Goal: Transaction & Acquisition: Download file/media

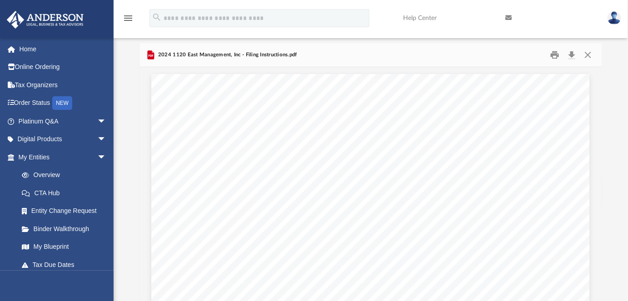
scroll to position [200, 457]
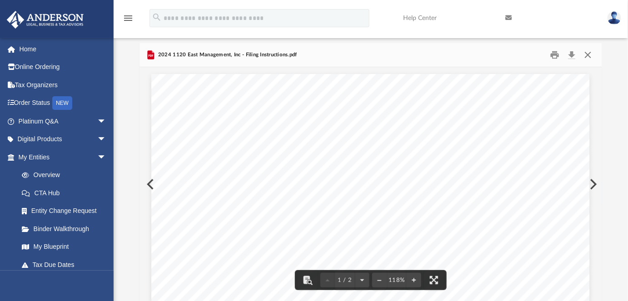
click at [589, 55] on button "Close" at bounding box center [588, 55] width 16 height 14
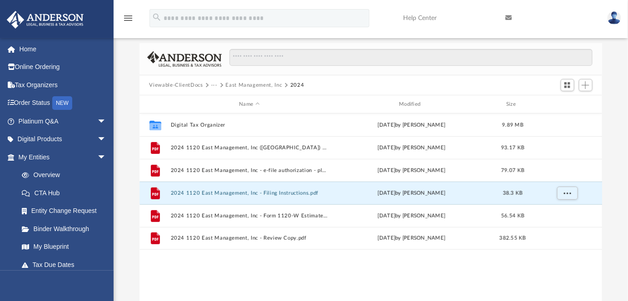
click at [244, 83] on button "East Management, Inc" at bounding box center [254, 85] width 56 height 8
click at [215, 84] on button "···" at bounding box center [214, 85] width 6 height 8
click at [220, 99] on li "Tax" at bounding box center [220, 101] width 9 height 10
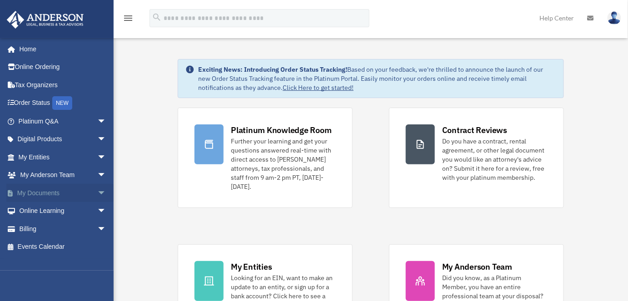
click at [97, 193] on span "arrow_drop_down" at bounding box center [106, 193] width 18 height 19
click at [33, 208] on link "Box" at bounding box center [66, 211] width 107 height 18
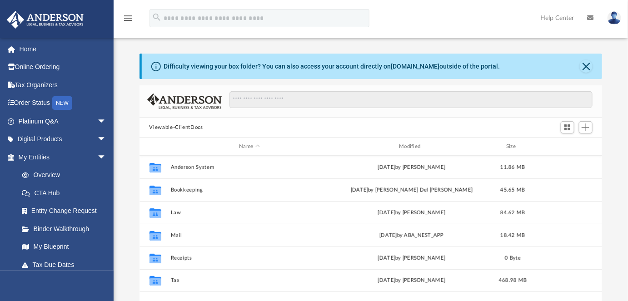
scroll to position [200, 457]
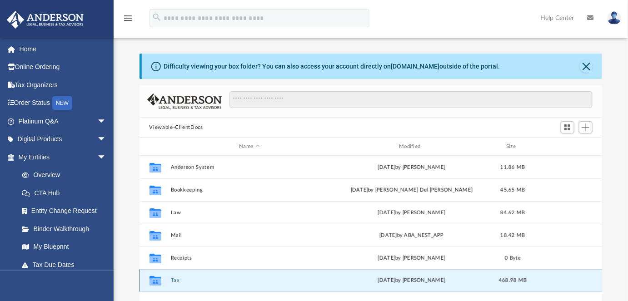
click at [174, 278] on button "Tax" at bounding box center [249, 281] width 158 height 6
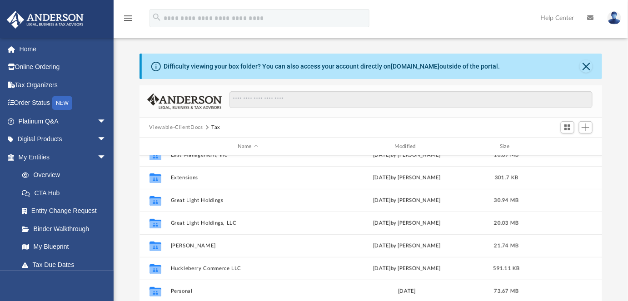
scroll to position [152, 0]
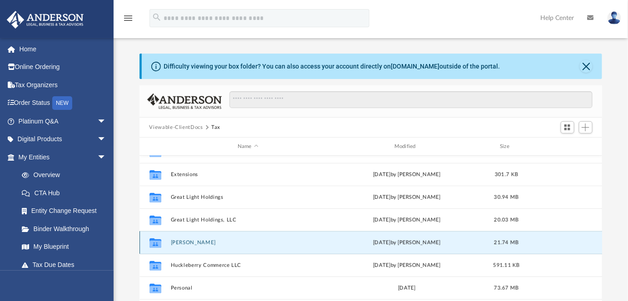
click at [184, 243] on button "Hale, Robert S." at bounding box center [247, 243] width 155 height 6
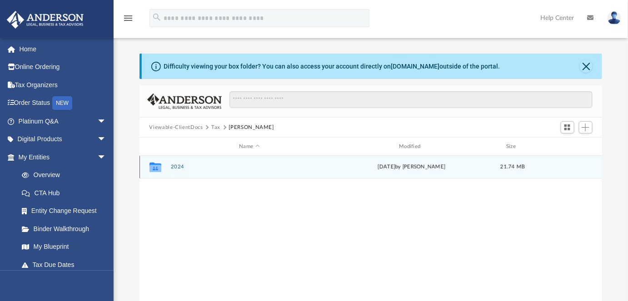
click at [178, 166] on button "2024" at bounding box center [249, 167] width 158 height 6
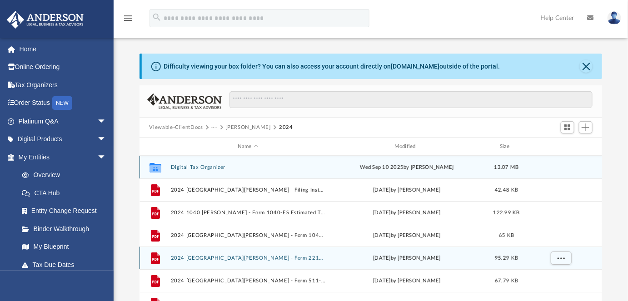
scroll to position [15, 0]
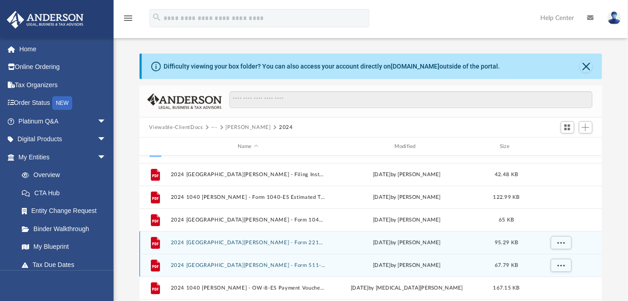
click at [273, 261] on div "File 2024 1040 Hale, Robert S. - Form 511-V Payment Voucher.pdf yesterday by Al…" at bounding box center [370, 265] width 463 height 23
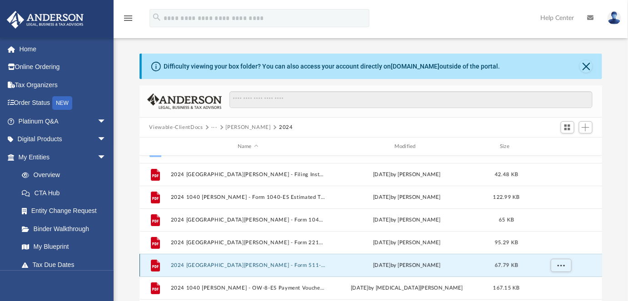
click at [274, 264] on button "2024 1040 Hale, Robert S. - Form 511-V Payment Voucher.pdf" at bounding box center [247, 266] width 155 height 6
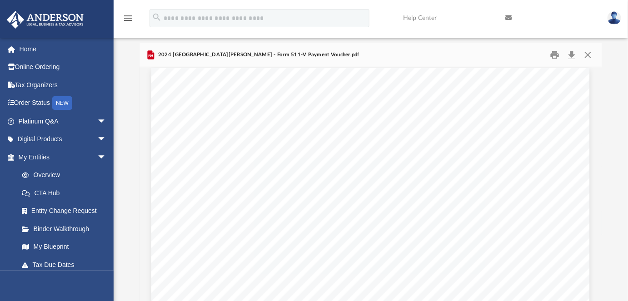
scroll to position [5, 0]
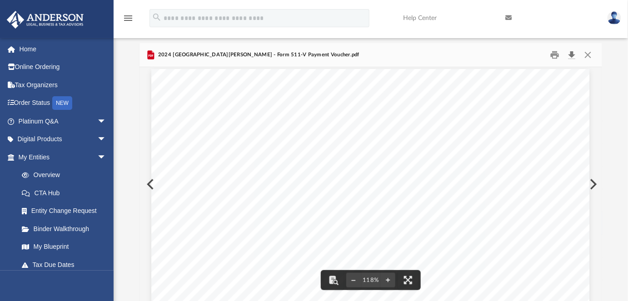
click at [571, 51] on button "Download" at bounding box center [572, 55] width 16 height 14
click at [586, 57] on button "Close" at bounding box center [588, 55] width 16 height 14
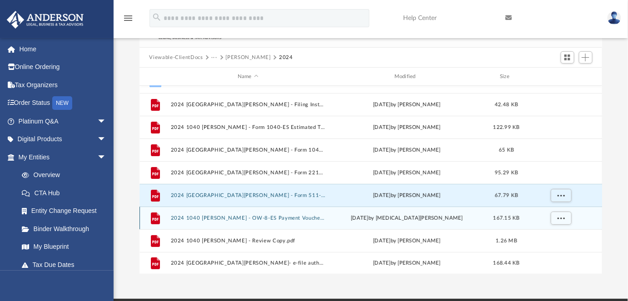
scroll to position [69, 0]
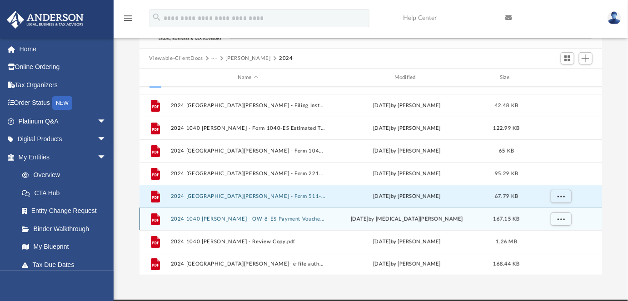
click at [288, 221] on button "2024 1040 Hale, Robert S. - OW-8-ES Payment Voucher.pdf" at bounding box center [247, 219] width 155 height 6
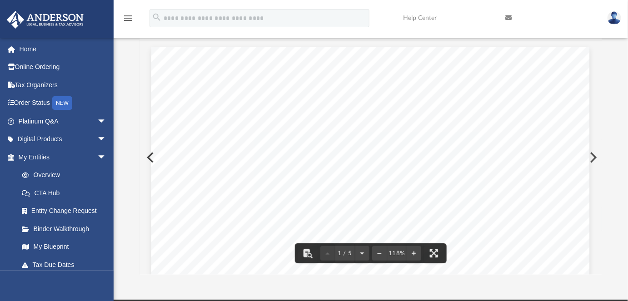
scroll to position [0, 0]
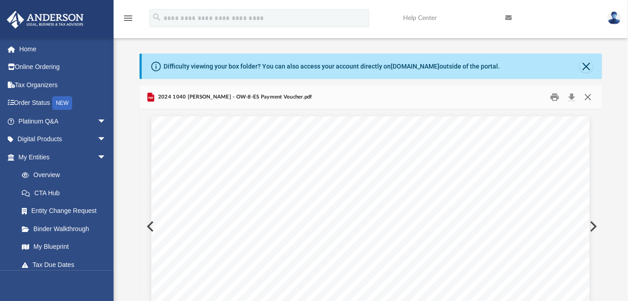
click at [587, 96] on button "Close" at bounding box center [588, 97] width 16 height 14
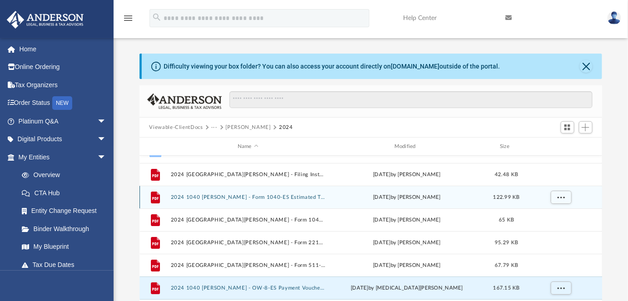
click at [255, 198] on button "2024 1040 Hale, Robert S. - Form 1040-ES Estimated Tax Voucher.pdf" at bounding box center [247, 197] width 155 height 6
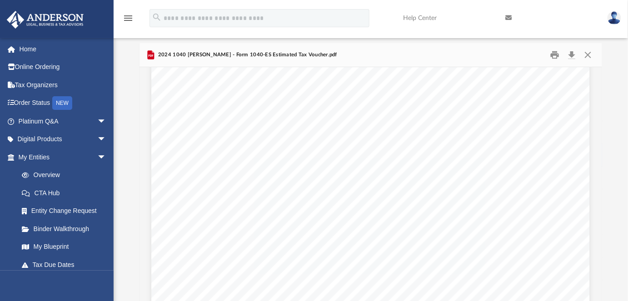
scroll to position [591, 0]
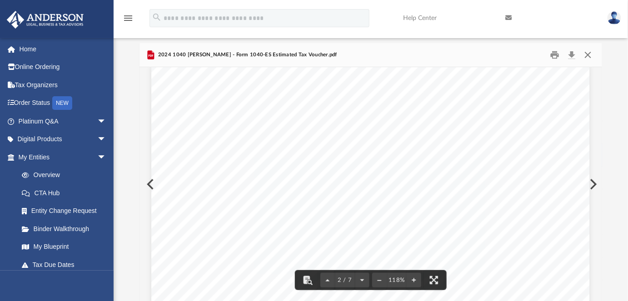
click at [592, 52] on button "Close" at bounding box center [588, 55] width 16 height 14
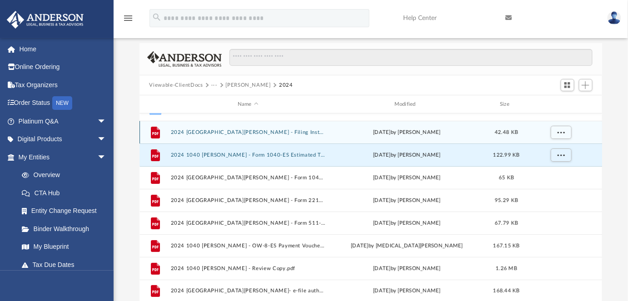
click at [257, 134] on button "2024 1040 Hale, Robert S. - Filing Instructions.pdf" at bounding box center [247, 132] width 155 height 6
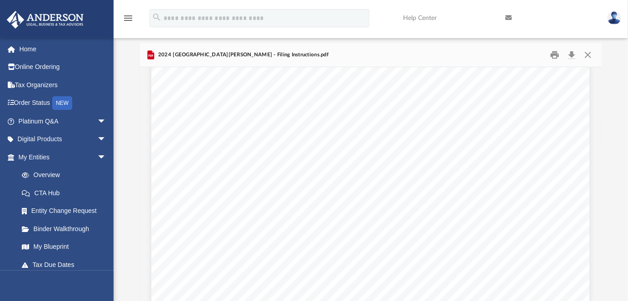
scroll to position [64, 0]
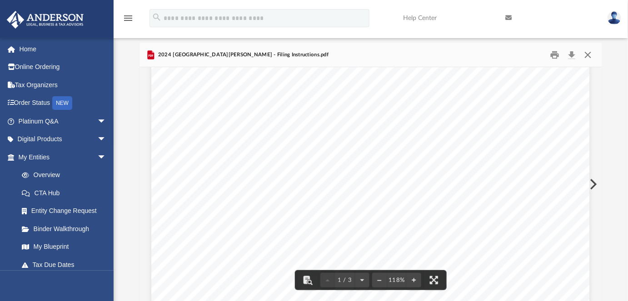
click at [590, 55] on button "Close" at bounding box center [588, 55] width 16 height 14
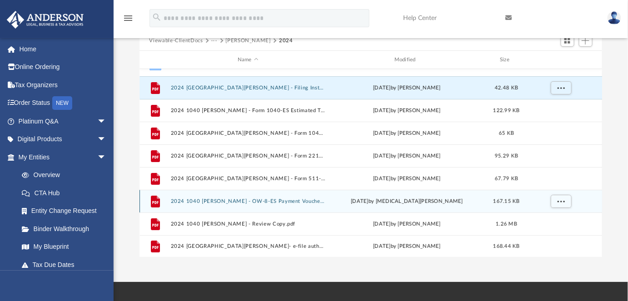
scroll to position [87, 0]
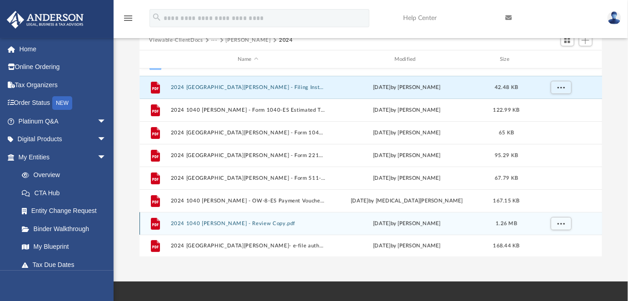
click at [264, 223] on button "2024 1040 Hale, Robert S. - Review Copy.pdf" at bounding box center [247, 224] width 155 height 6
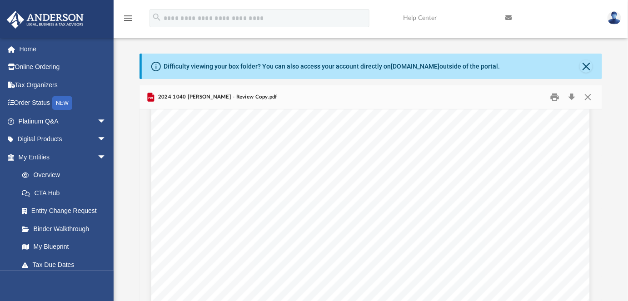
scroll to position [2517, 0]
click at [582, 67] on button "Close" at bounding box center [586, 66] width 13 height 13
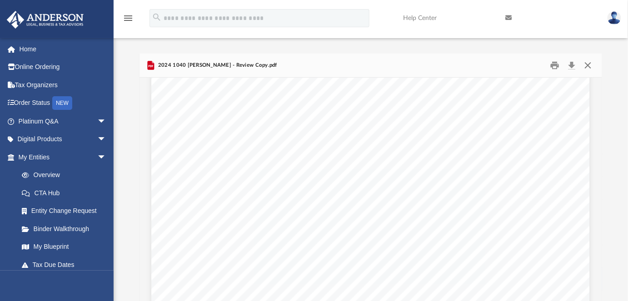
click at [590, 67] on button "Close" at bounding box center [588, 66] width 16 height 14
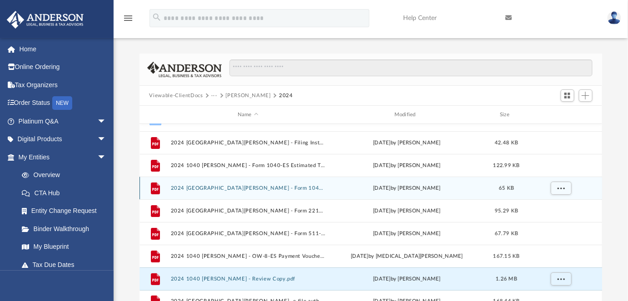
scroll to position [0, 0]
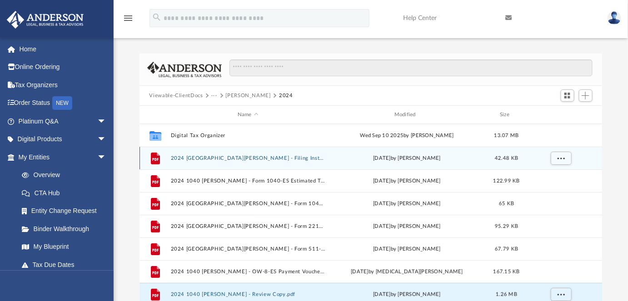
click at [257, 157] on button "2024 1040 Hale, Robert S. - Filing Instructions.pdf" at bounding box center [247, 158] width 155 height 6
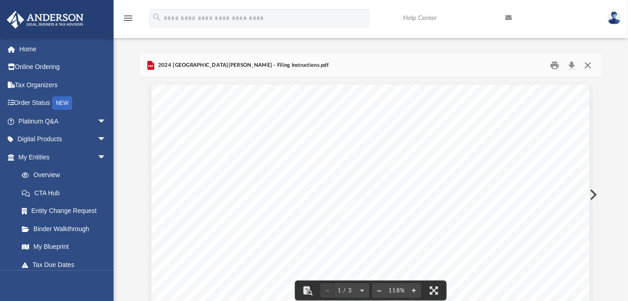
click at [588, 65] on button "Close" at bounding box center [588, 66] width 16 height 14
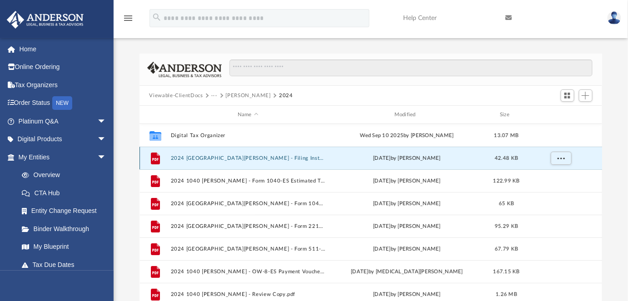
scroll to position [15, 0]
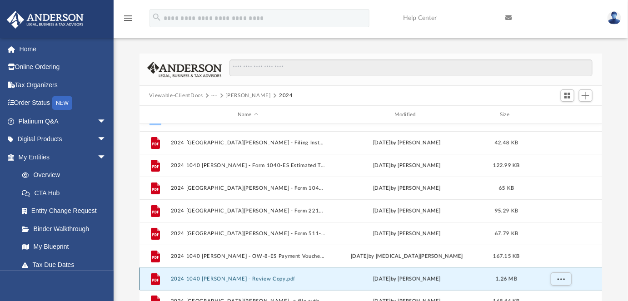
click at [249, 280] on button "2024 1040 Hale, Robert S. - Review Copy.pdf" at bounding box center [247, 279] width 155 height 6
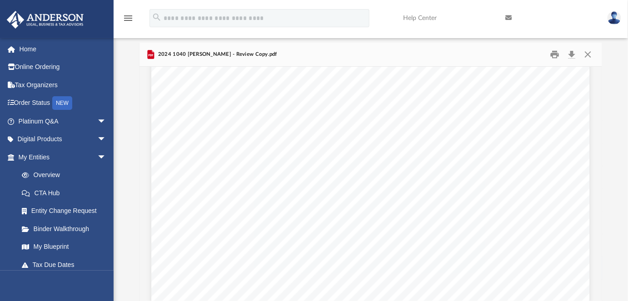
scroll to position [2564, 0]
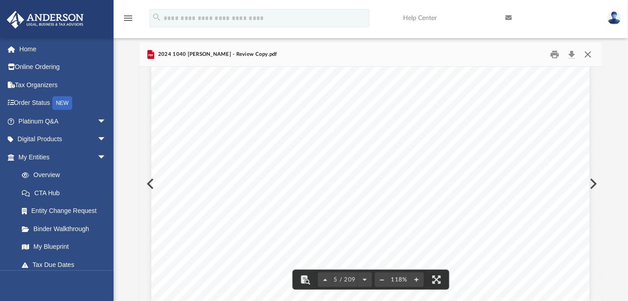
click at [586, 53] on button "Close" at bounding box center [588, 55] width 16 height 14
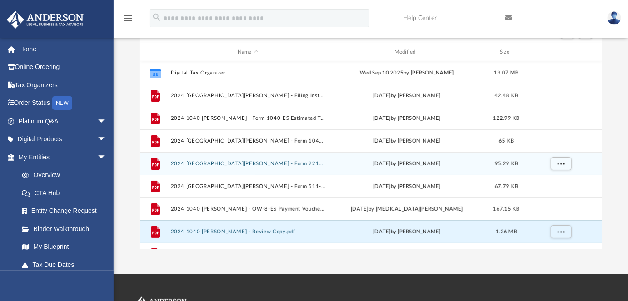
scroll to position [0, 0]
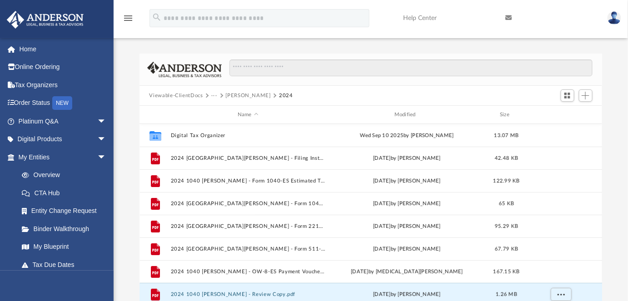
click at [210, 94] on span "Viewable-ClientDocs" at bounding box center [180, 96] width 62 height 8
click at [213, 96] on button "···" at bounding box center [214, 96] width 6 height 8
click at [222, 113] on li "Tax" at bounding box center [220, 112] width 9 height 10
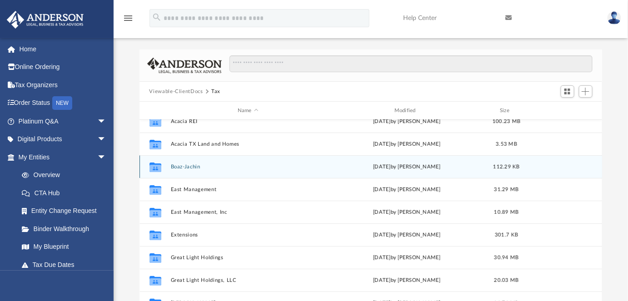
scroll to position [56, 0]
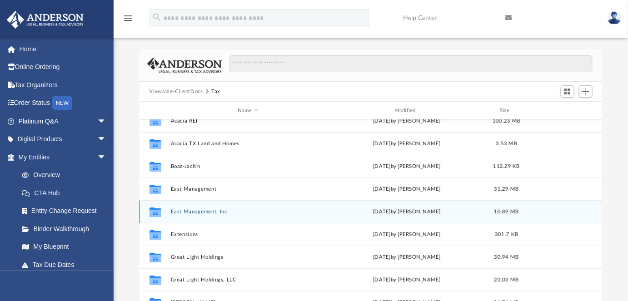
click at [197, 213] on button "East Management, Inc" at bounding box center [247, 212] width 155 height 6
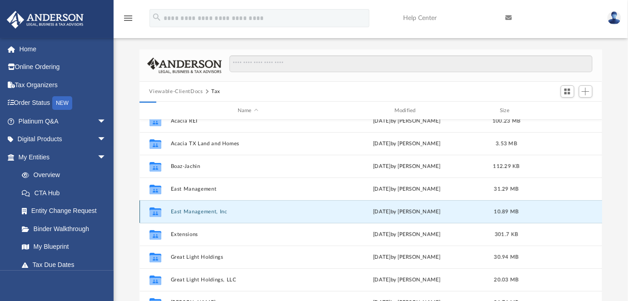
scroll to position [0, 0]
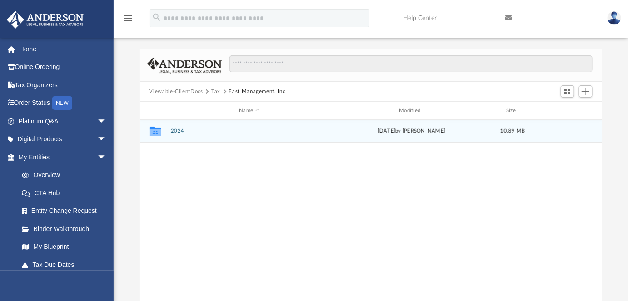
click at [179, 133] on button "2024" at bounding box center [249, 131] width 158 height 6
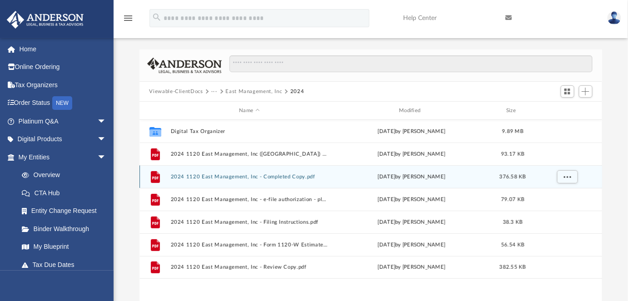
click at [288, 174] on button "2024 1120 East Management, Inc - Completed Copy.pdf" at bounding box center [249, 177] width 158 height 6
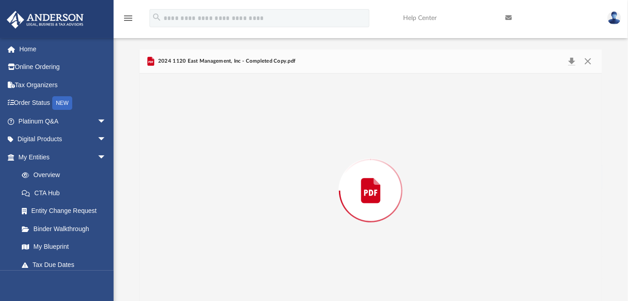
scroll to position [11, 0]
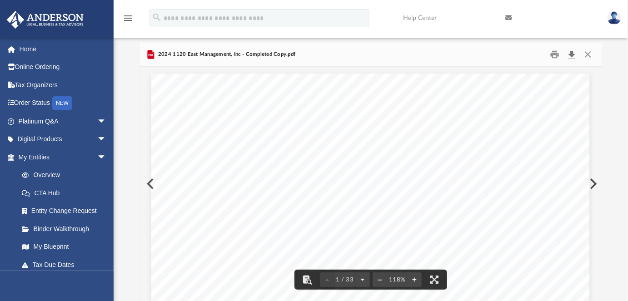
click at [575, 55] on button "Download" at bounding box center [572, 55] width 16 height 14
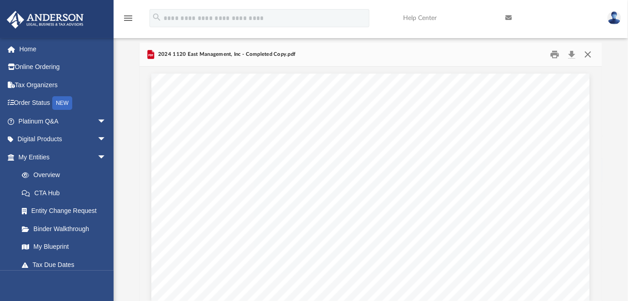
click at [587, 52] on button "Close" at bounding box center [588, 55] width 16 height 14
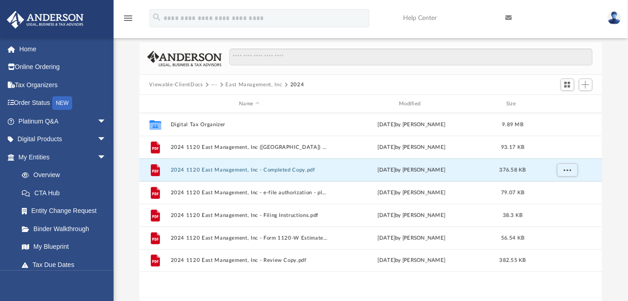
click at [211, 84] on button "···" at bounding box center [214, 85] width 6 height 8
click at [217, 97] on li "Tax" at bounding box center [220, 101] width 9 height 10
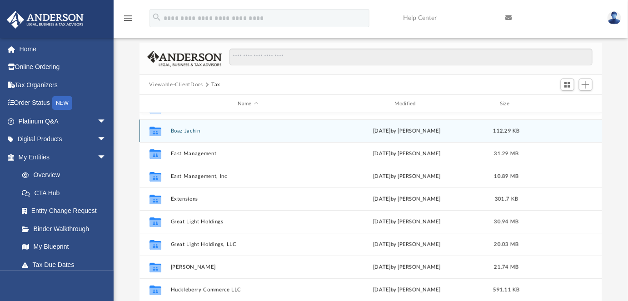
scroll to position [85, 0]
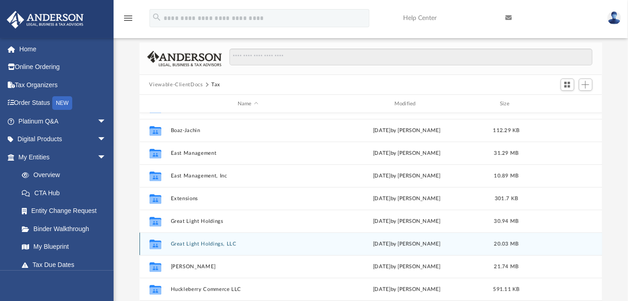
click at [196, 243] on button "Great Light Holdings, LLC" at bounding box center [247, 244] width 155 height 6
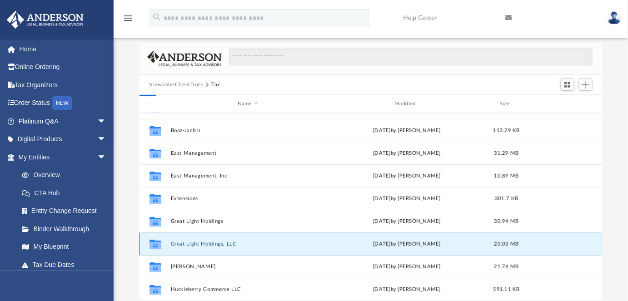
scroll to position [0, 0]
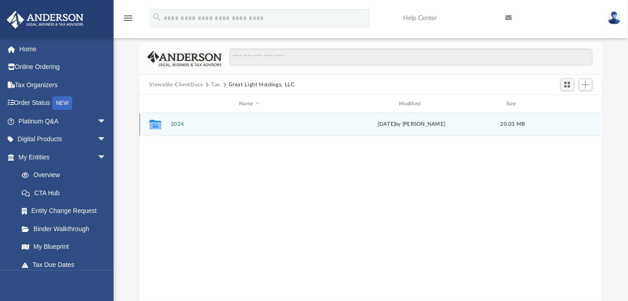
click at [177, 124] on button "2024" at bounding box center [249, 124] width 158 height 6
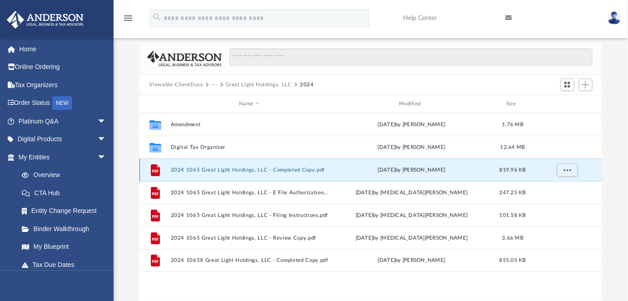
click at [294, 171] on button "2024 1065 Great Light Holdings, LLC - Completed Copy.pdf" at bounding box center [249, 170] width 158 height 6
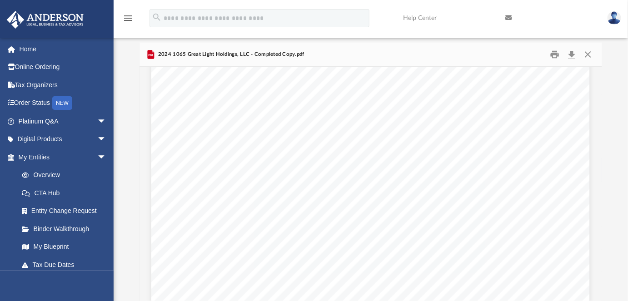
scroll to position [3457, 0]
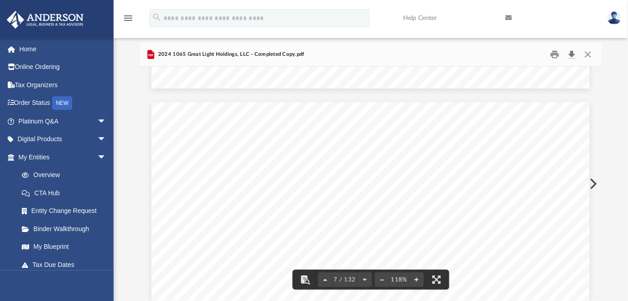
click at [573, 53] on button "Download" at bounding box center [572, 55] width 16 height 14
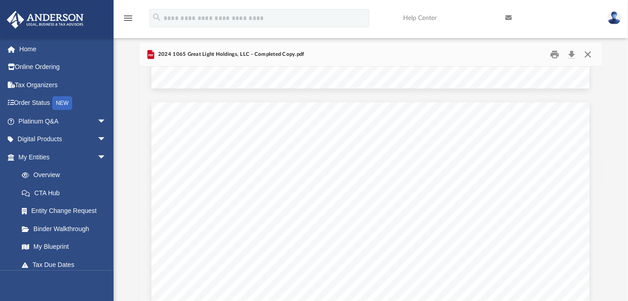
click at [590, 55] on button "Close" at bounding box center [588, 55] width 16 height 14
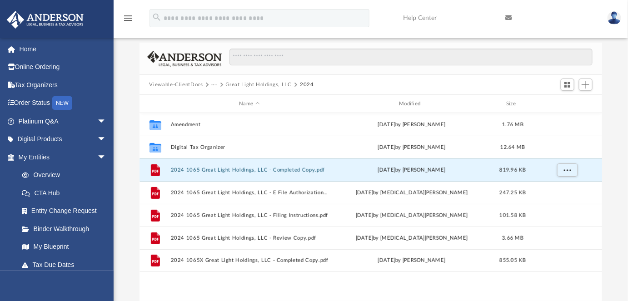
click at [213, 83] on button "···" at bounding box center [214, 85] width 6 height 8
click at [220, 101] on li "Tax" at bounding box center [220, 101] width 9 height 10
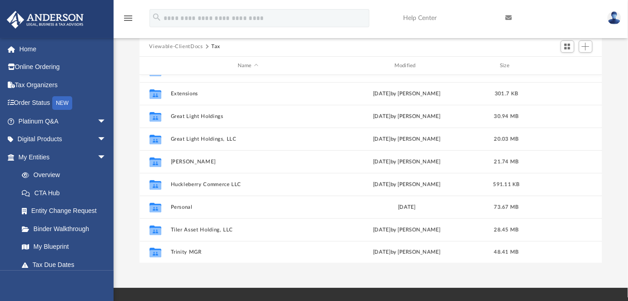
scroll to position [50, 0]
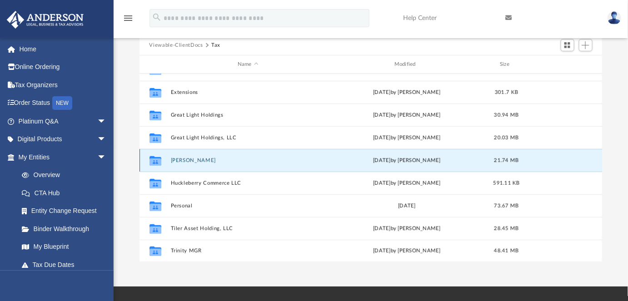
click at [189, 159] on button "Hale, Robert S." at bounding box center [247, 161] width 155 height 6
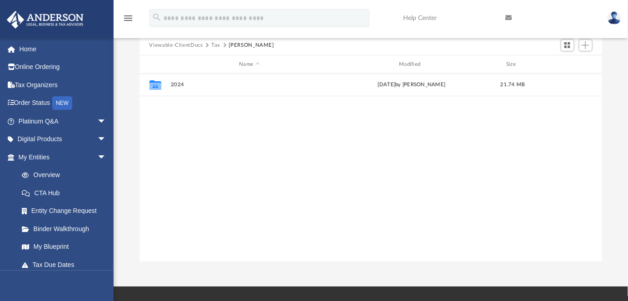
scroll to position [0, 0]
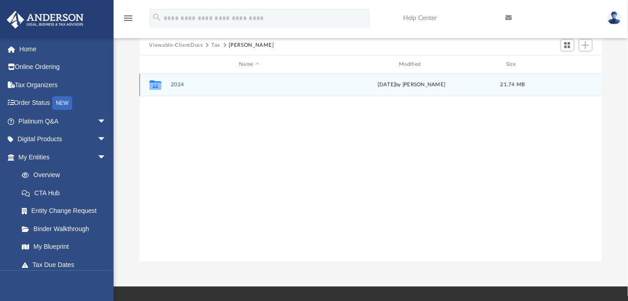
click at [180, 87] on button "2024" at bounding box center [249, 85] width 158 height 6
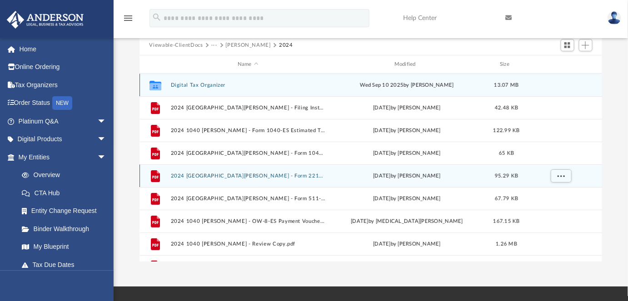
scroll to position [15, 0]
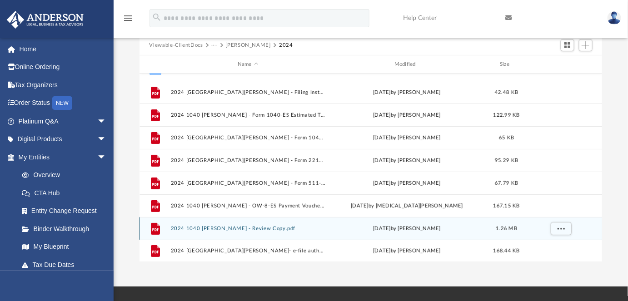
click at [276, 232] on div "File 2024 1040 Hale, Robert S. - Review Copy.pdf yesterday by Alex Price 1.26 MB" at bounding box center [370, 228] width 463 height 23
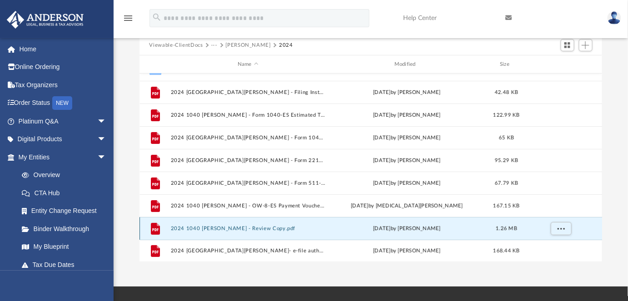
click at [272, 230] on button "2024 1040 Hale, Robert S. - Review Copy.pdf" at bounding box center [247, 229] width 155 height 6
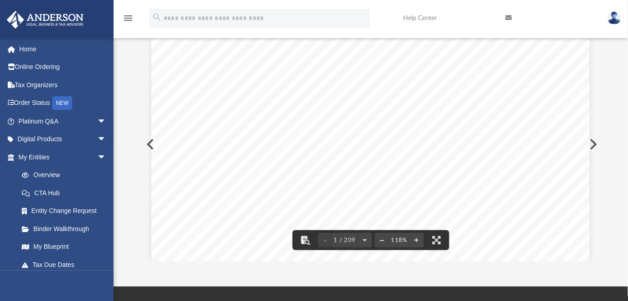
scroll to position [0, 0]
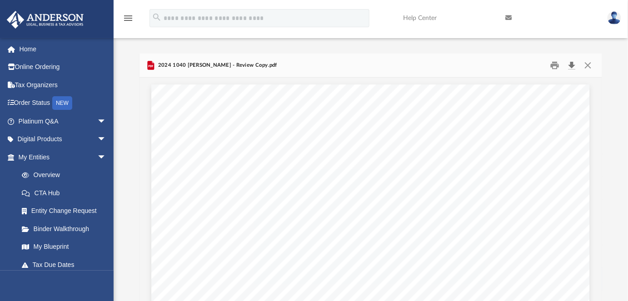
click at [573, 65] on button "Download" at bounding box center [572, 66] width 16 height 14
